Goal: Check status

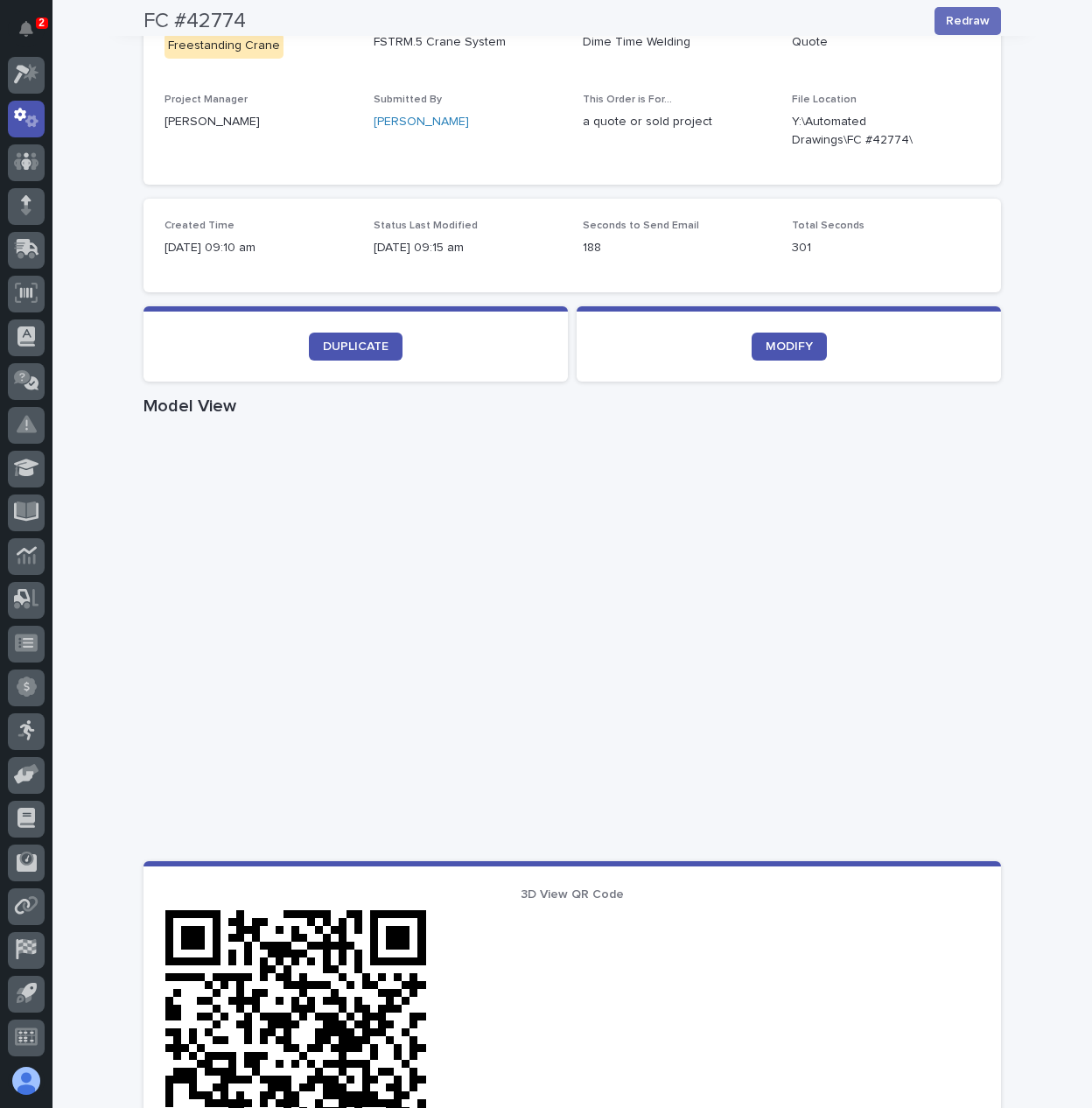
scroll to position [437, 0]
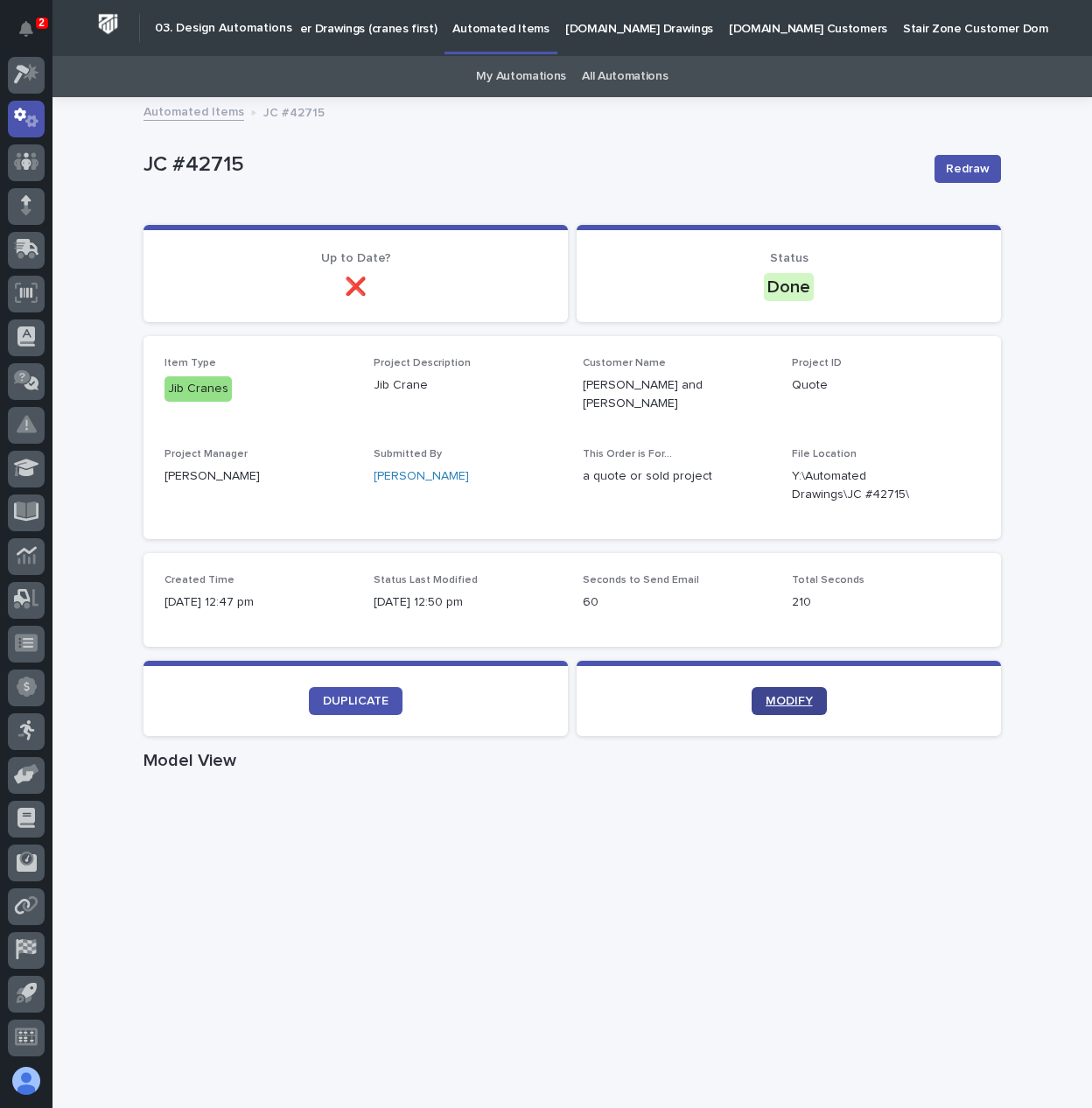
click at [801, 695] on span "MODIFY" at bounding box center [789, 701] width 47 height 12
